Goal: Information Seeking & Learning: Learn about a topic

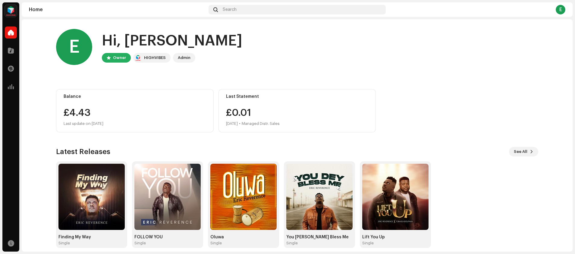
scroll to position [6, 0]
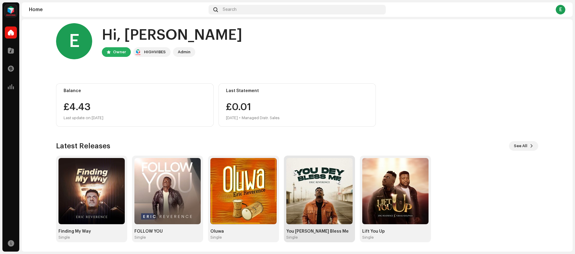
click at [306, 236] on div "Single" at bounding box center [319, 237] width 66 height 5
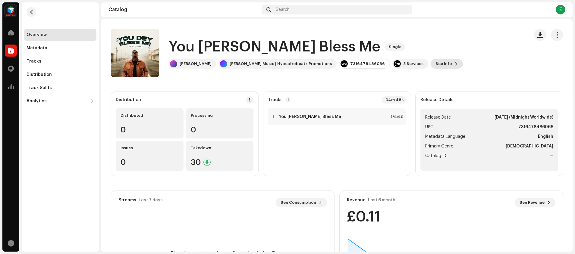
click at [435, 65] on span "See Info" at bounding box center [443, 64] width 17 height 12
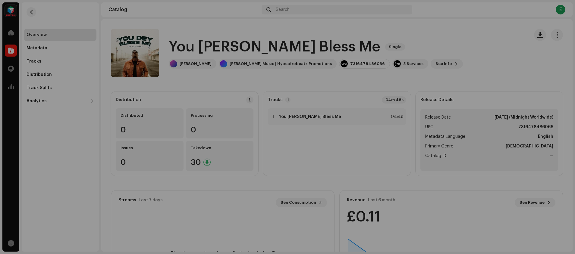
click at [466, 62] on div "You [PERSON_NAME] Bless Me 2441505 Metadata Distribution Metadata Language Engl…" at bounding box center [287, 127] width 575 height 254
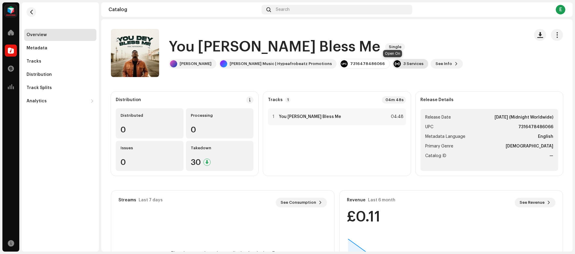
click at [403, 61] on div "3 Services" at bounding box center [413, 63] width 20 height 5
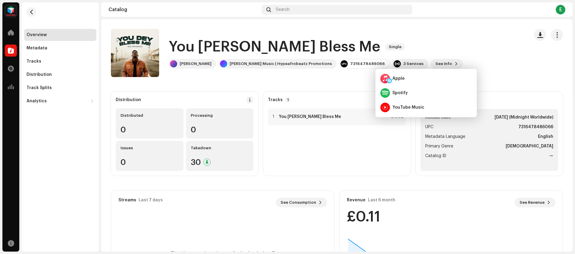
click at [487, 70] on div "You [PERSON_NAME] Bless Me Single [PERSON_NAME] Reverence [PERSON_NAME] Music |…" at bounding box center [317, 53] width 413 height 48
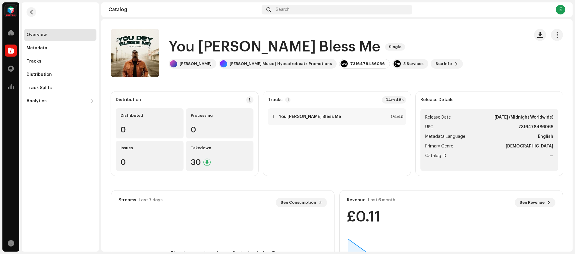
click at [558, 11] on div "E" at bounding box center [561, 10] width 10 height 10
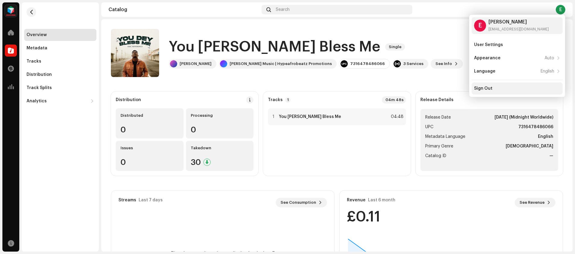
click at [484, 91] on div "Sign Out" at bounding box center [517, 89] width 91 height 12
